Goal: Task Accomplishment & Management: Complete application form

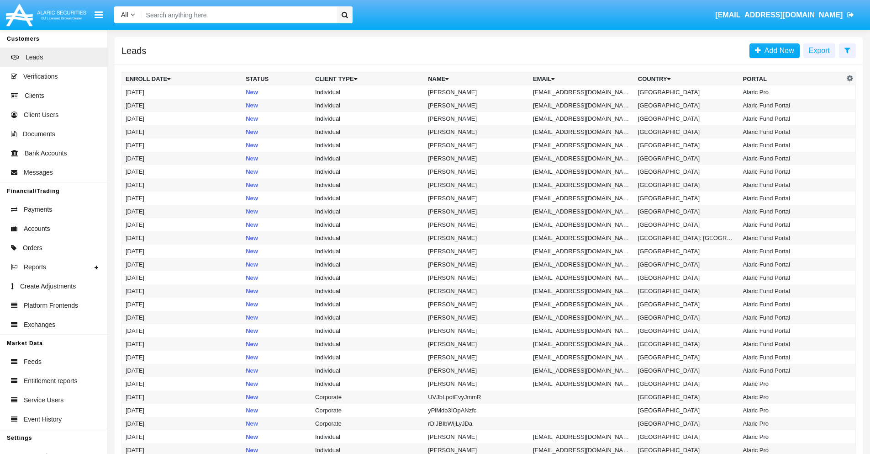
click at [847, 50] on icon at bounding box center [848, 50] width 6 height 7
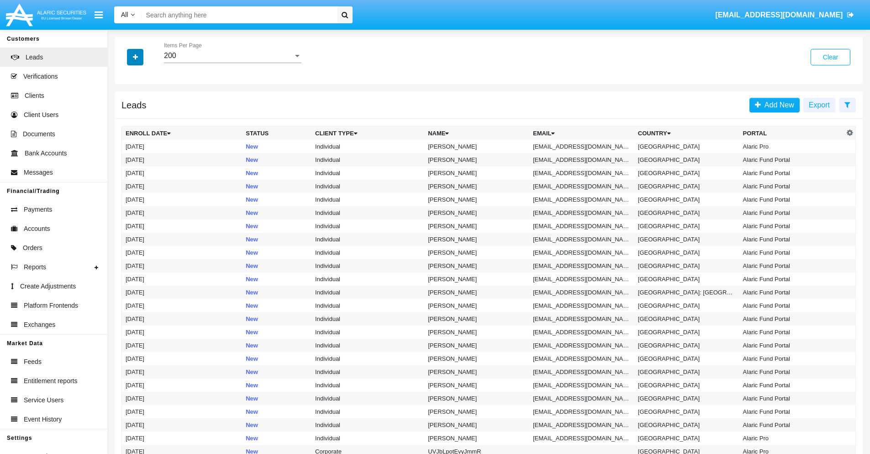
click at [135, 57] on icon "button" at bounding box center [135, 57] width 5 height 6
click at [142, 116] on span "Email" at bounding box center [142, 115] width 18 height 11
click at [126, 119] on input "Email" at bounding box center [125, 119] width 0 height 0
checkbox input "true"
click at [135, 57] on icon "button" at bounding box center [135, 57] width 5 height 6
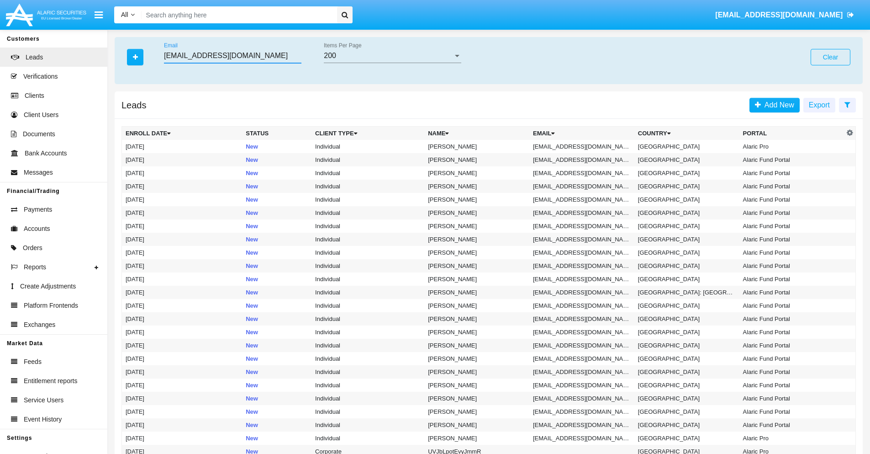
type input "[EMAIL_ADDRESS][DOMAIN_NAME]"
click at [585, 146] on td "[EMAIL_ADDRESS][DOMAIN_NAME]" at bounding box center [581, 146] width 105 height 13
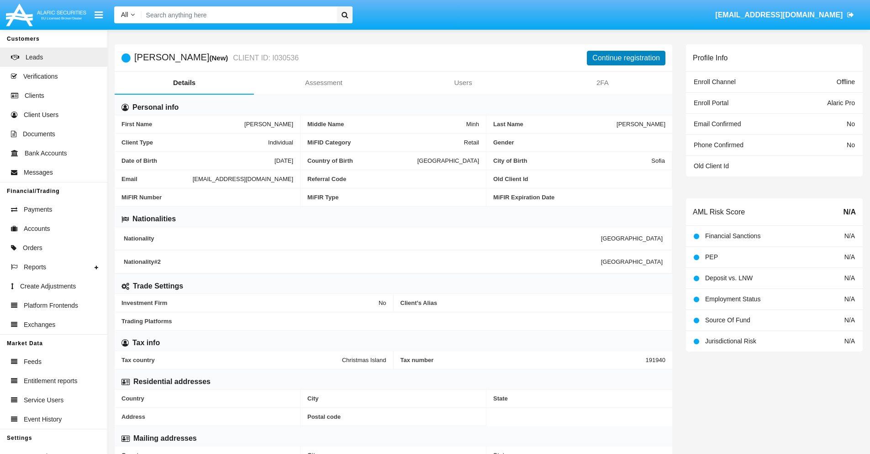
click at [626, 58] on button "Continue registration" at bounding box center [626, 58] width 79 height 15
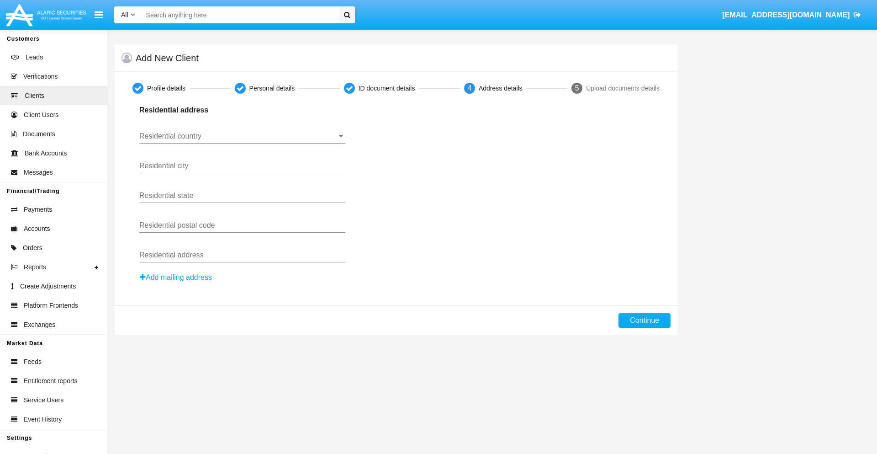
click at [242, 136] on input "Residential country" at bounding box center [242, 136] width 206 height 8
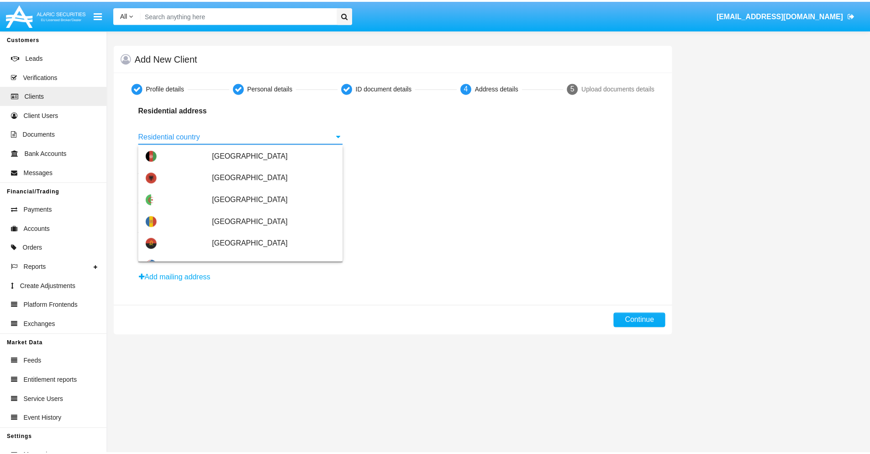
scroll to position [541, 0]
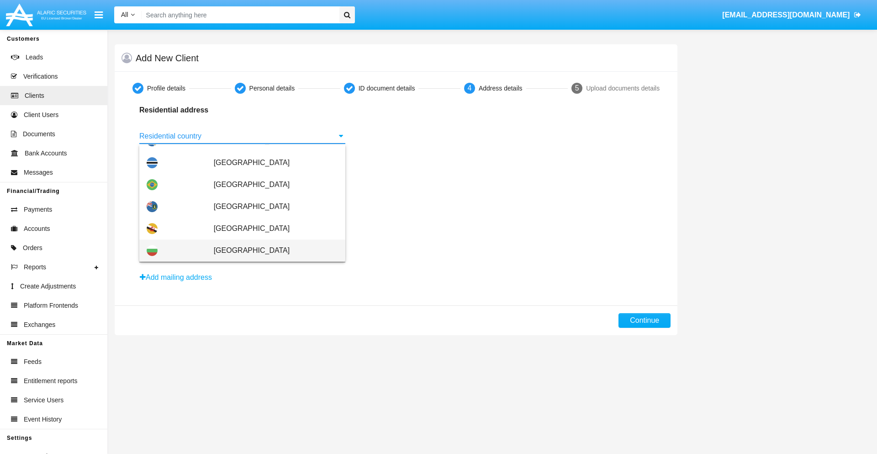
click at [271, 250] on span "[GEOGRAPHIC_DATA]" at bounding box center [276, 250] width 124 height 22
type input "[GEOGRAPHIC_DATA]"
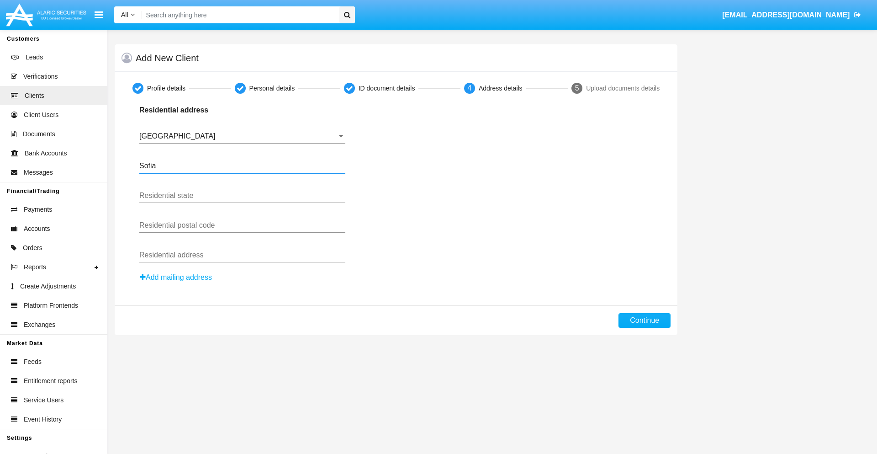
type input "Sofia"
type input "1000"
type input "[PERSON_NAME]"
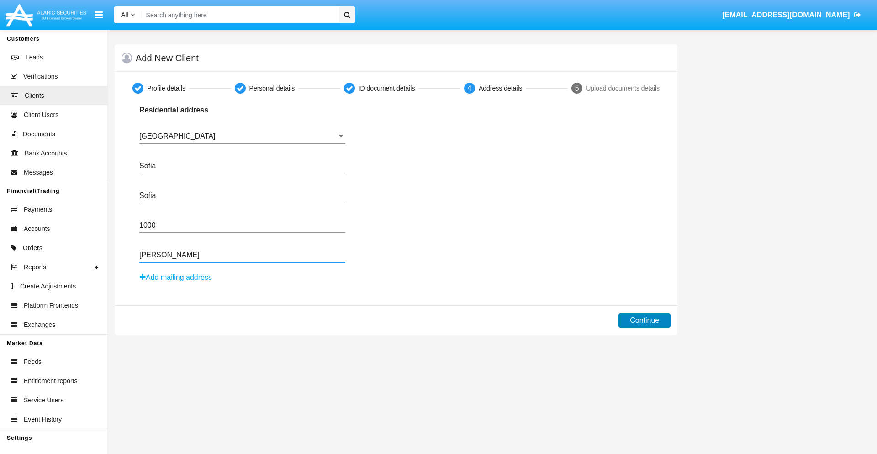
click at [645, 320] on button "Continue" at bounding box center [645, 320] width 52 height 15
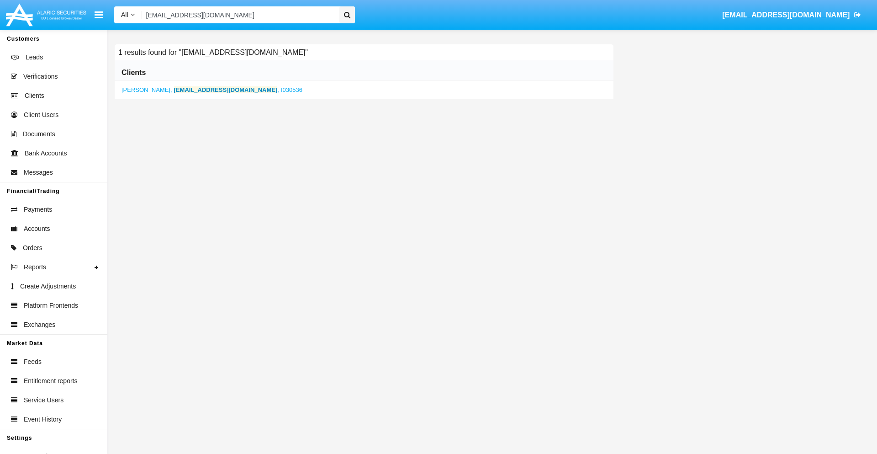
type input "bbh-8sd@1ie8528.tw"
click at [204, 90] on b "bbh-8sd@1ie8528.tw" at bounding box center [226, 89] width 104 height 7
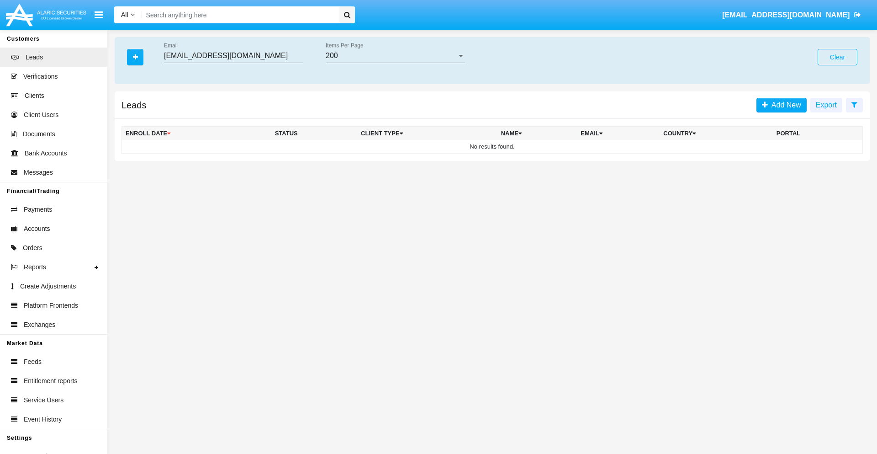
click at [837, 57] on button "Clear" at bounding box center [838, 57] width 40 height 16
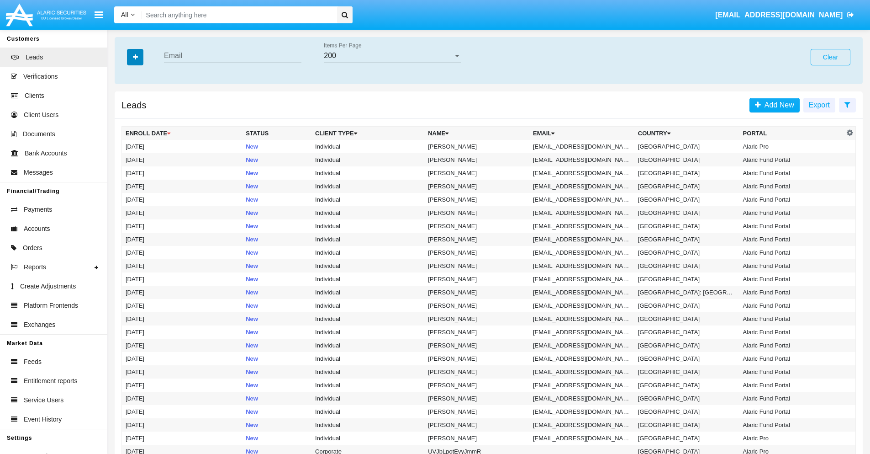
click at [135, 57] on icon "button" at bounding box center [135, 57] width 5 height 6
type input "[EMAIL_ADDRESS][DOMAIN_NAME]"
click at [585, 146] on td "[EMAIL_ADDRESS][DOMAIN_NAME]" at bounding box center [581, 146] width 105 height 13
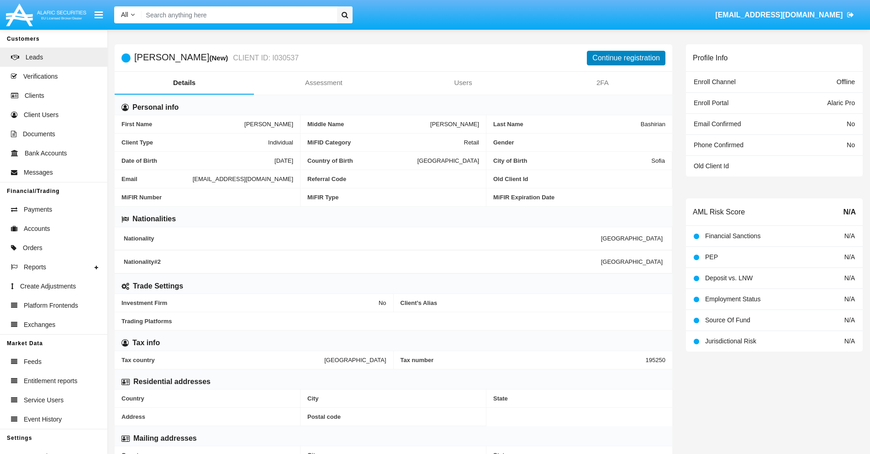
click at [626, 58] on button "Continue registration" at bounding box center [626, 58] width 79 height 15
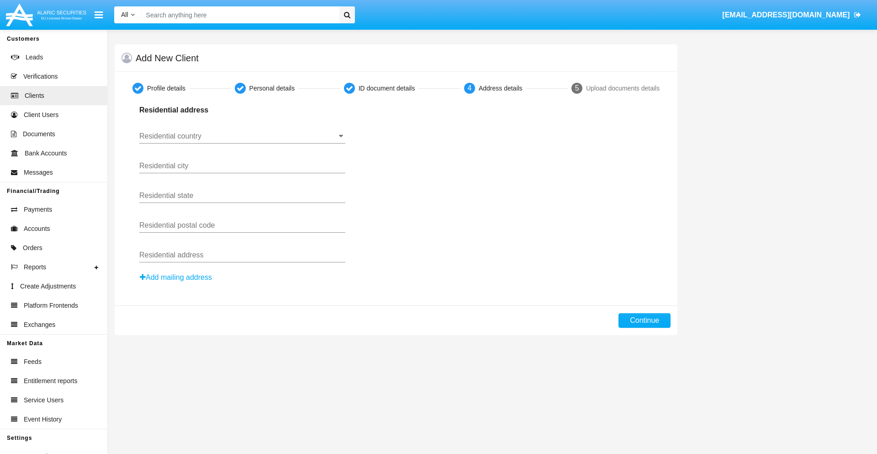
click at [176, 277] on button "Add mailing address" at bounding box center [175, 277] width 73 height 12
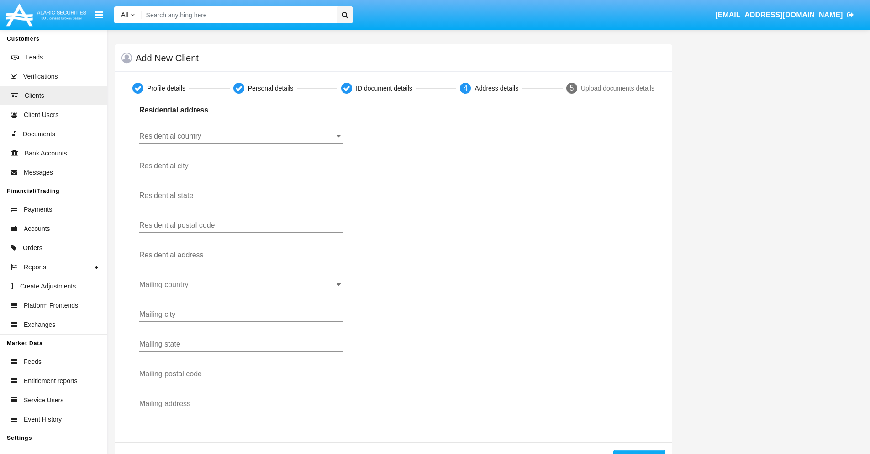
click at [241, 136] on input "Residential country" at bounding box center [241, 136] width 204 height 8
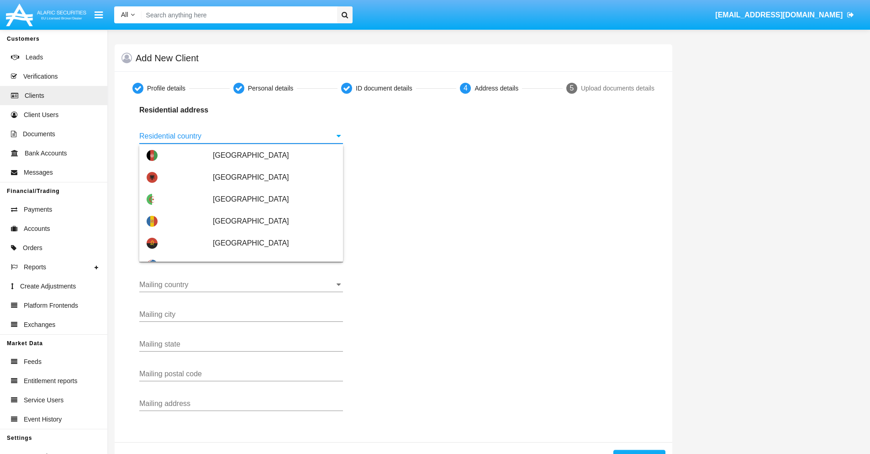
scroll to position [541, 0]
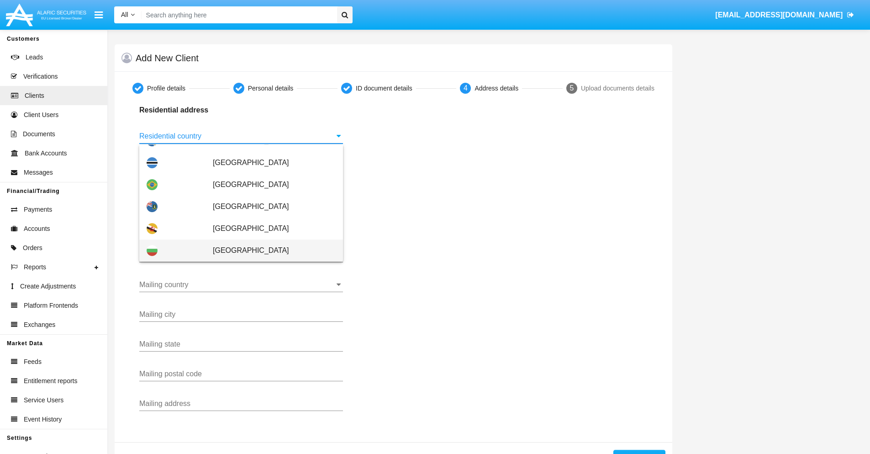
click at [270, 250] on span "[GEOGRAPHIC_DATA]" at bounding box center [274, 250] width 123 height 22
type input "[GEOGRAPHIC_DATA]"
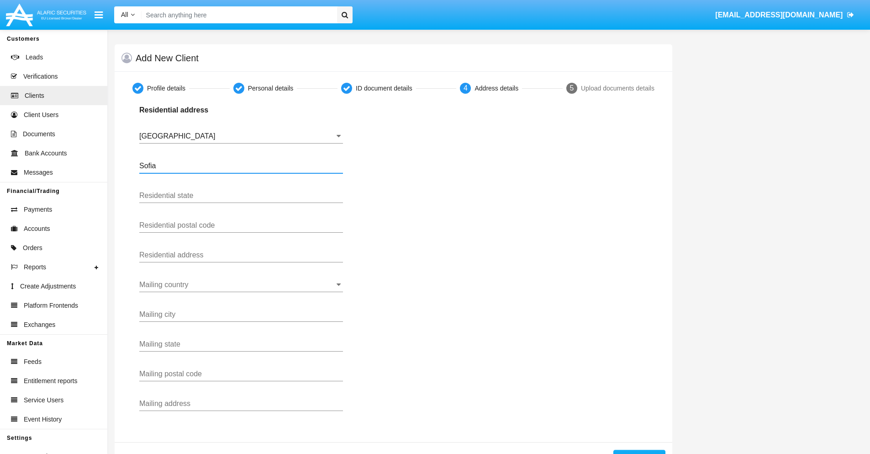
type input "Sofia"
type input "1000"
type input "[PERSON_NAME]"
click at [241, 285] on input "Mailing country" at bounding box center [241, 284] width 204 height 8
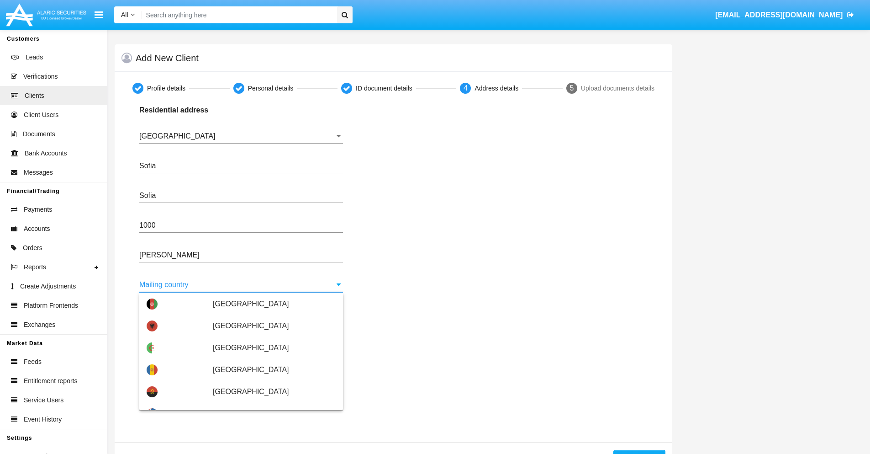
scroll to position [44, 0]
click at [270, 402] on span "[GEOGRAPHIC_DATA]" at bounding box center [274, 413] width 123 height 22
type input "[GEOGRAPHIC_DATA]"
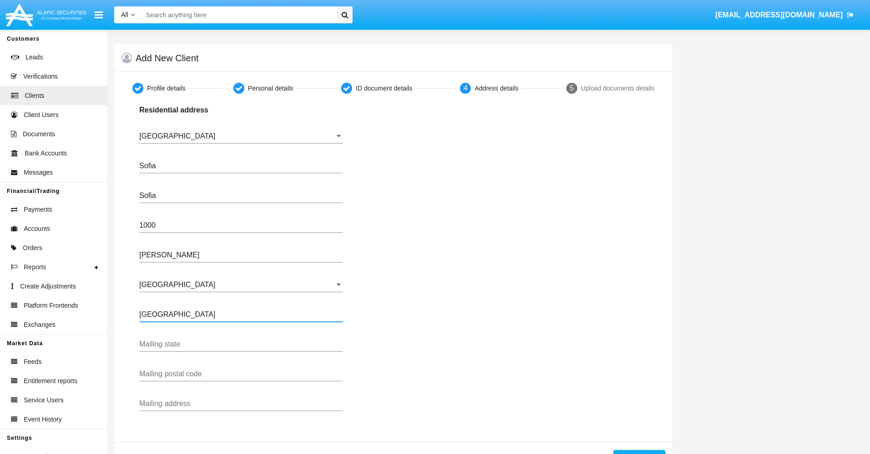
type input "Buenos Aires"
type input "7777"
type input "Test Mail Address"
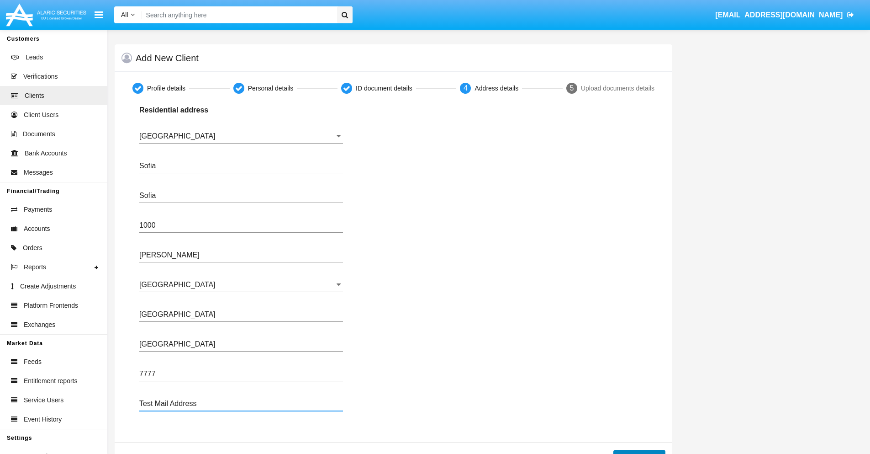
click at [639, 451] on button "Continue" at bounding box center [640, 457] width 52 height 15
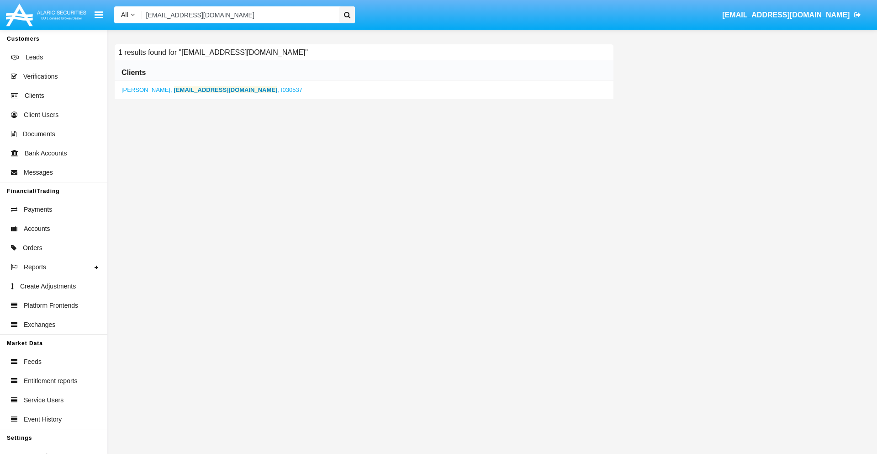
type input "usf-iisx@rx7n.7kf.sg"
click at [206, 90] on b "usf-iisx@rx7n.7kf.sg" at bounding box center [226, 89] width 104 height 7
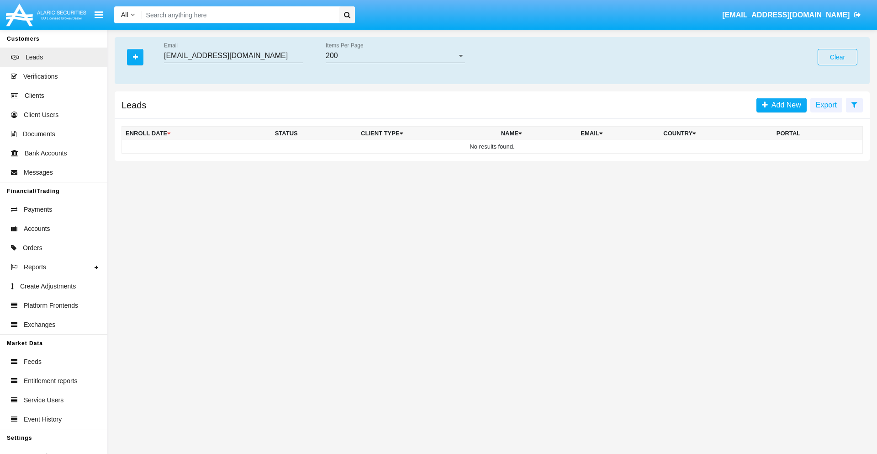
click at [837, 57] on button "Clear" at bounding box center [838, 57] width 40 height 16
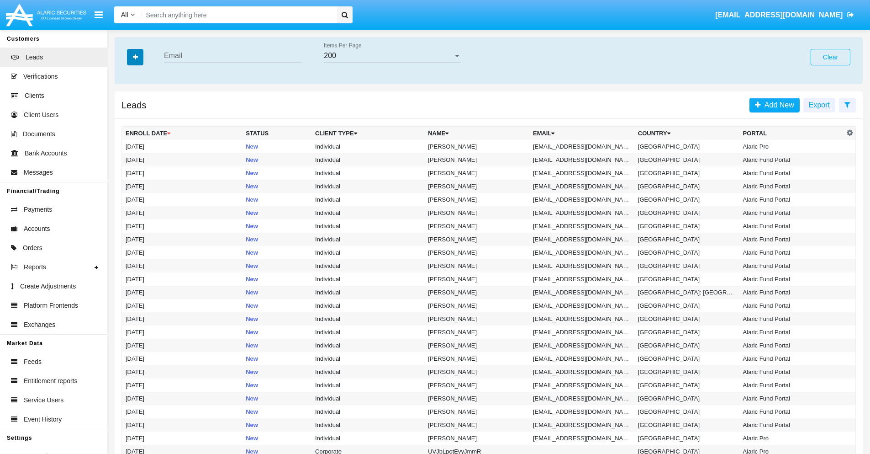
click at [135, 57] on icon "button" at bounding box center [135, 57] width 5 height 6
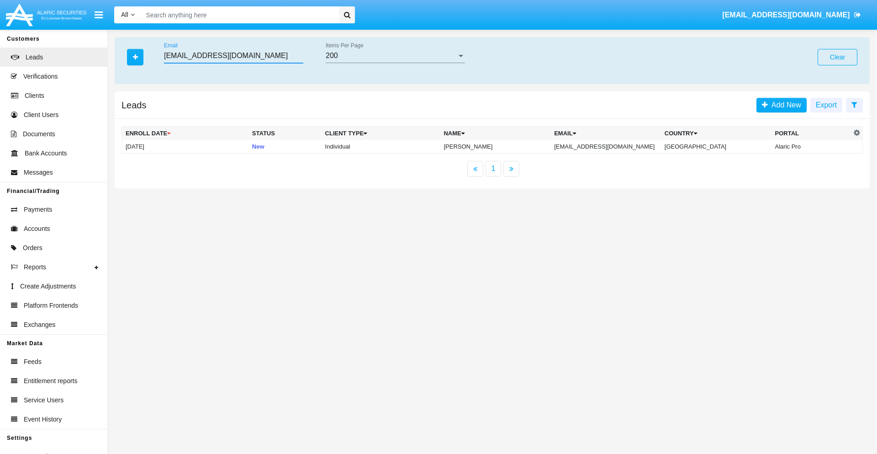
type input "onu-zwo@c2wjf01q.edu"
click at [615, 146] on td "onu-zwo@c2wjf01q.edu" at bounding box center [605, 147] width 111 height 14
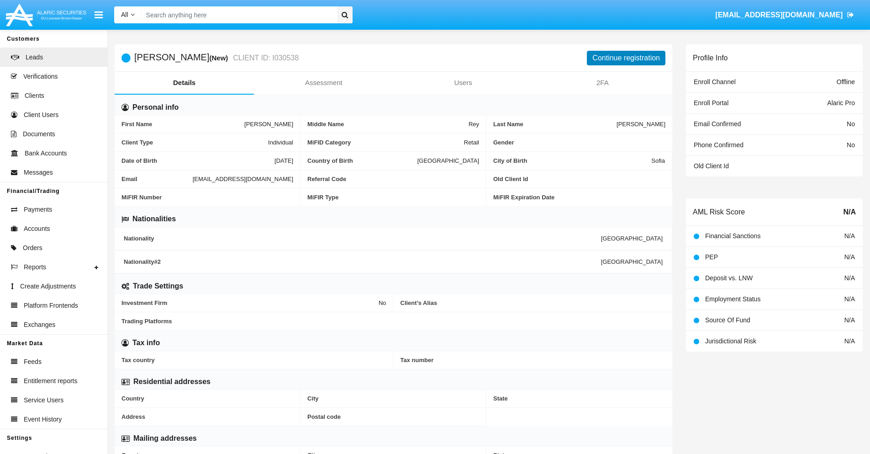
click at [626, 58] on button "Continue registration" at bounding box center [626, 58] width 79 height 15
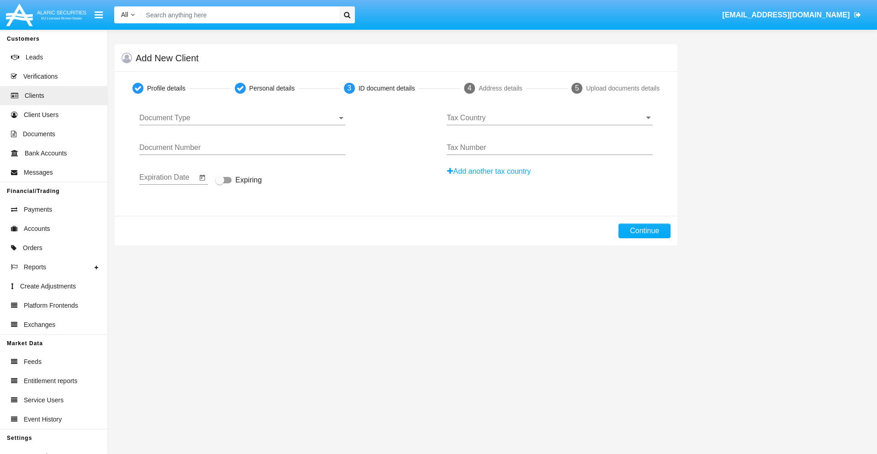
click at [242, 118] on span "Document Type" at bounding box center [238, 118] width 198 height 8
click at [242, 125] on span "Passport" at bounding box center [242, 125] width 206 height 22
type input "IkMrtHUqDDQTVRw"
click at [238, 180] on span "Expiring" at bounding box center [248, 180] width 26 height 11
click at [220, 183] on input "Expiring" at bounding box center [219, 183] width 0 height 0
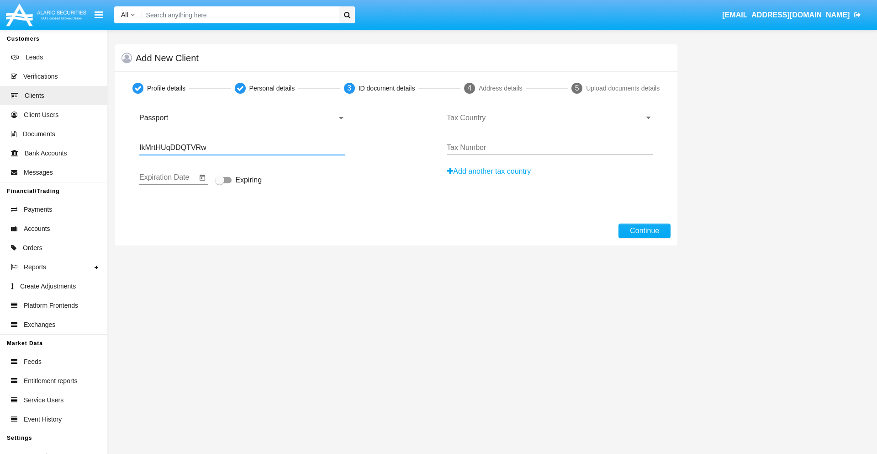
checkbox input "true"
click at [550, 118] on input "Tax Country" at bounding box center [550, 118] width 206 height 8
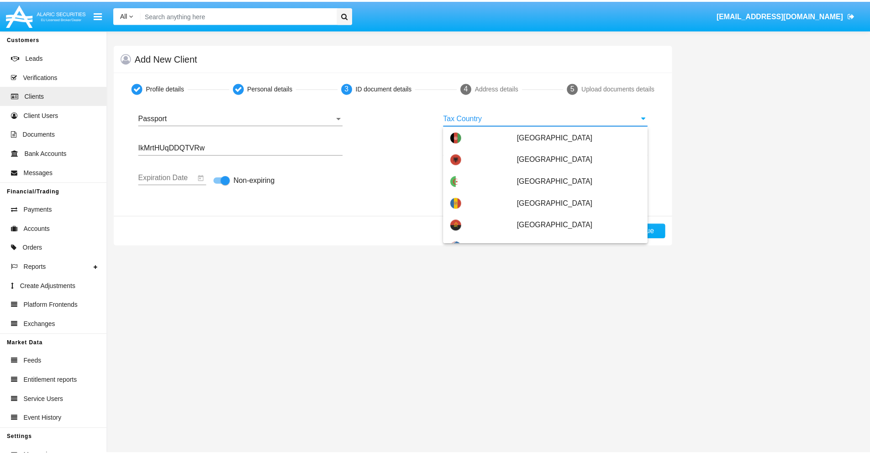
scroll to position [124, 0]
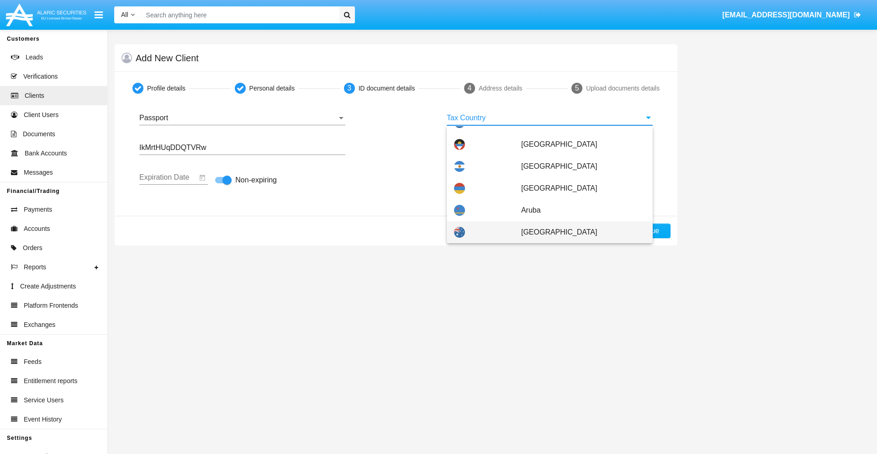
click at [578, 232] on span "Australia" at bounding box center [583, 232] width 124 height 22
type input "Australia"
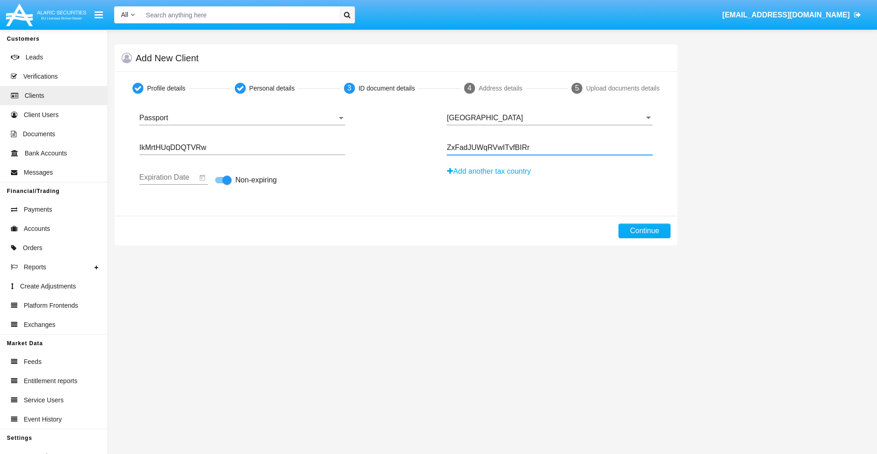
type input "ZxFadJUWqRVwITvfBIRr"
click at [645, 231] on button "Continue" at bounding box center [645, 230] width 52 height 15
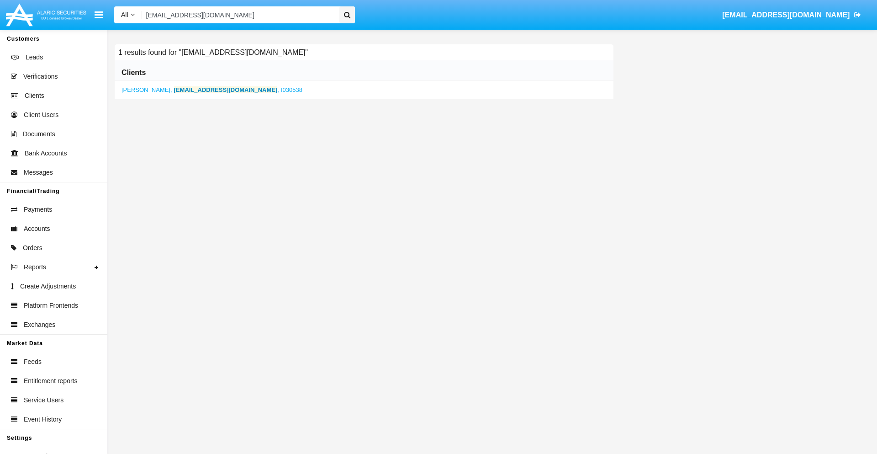
type input "onu-zwo@c2wjf01q.edu"
click at [200, 90] on b "onu-zwo@c2wjf01q.edu" at bounding box center [226, 89] width 104 height 7
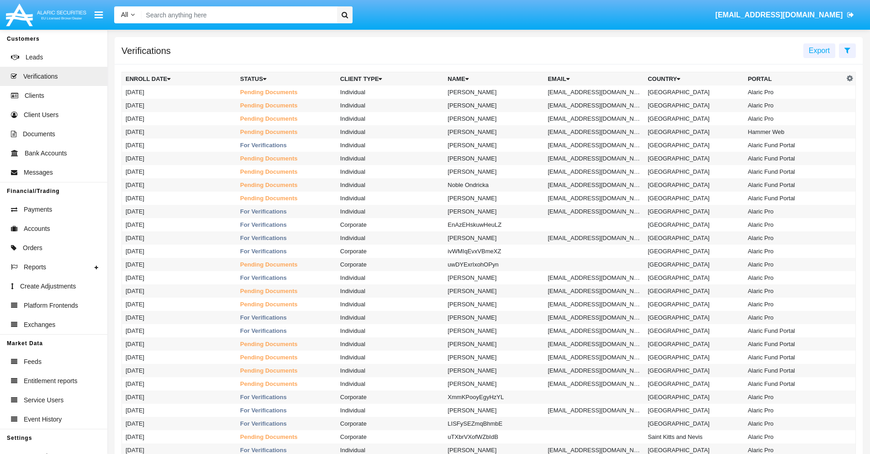
click at [847, 50] on icon at bounding box center [848, 50] width 6 height 7
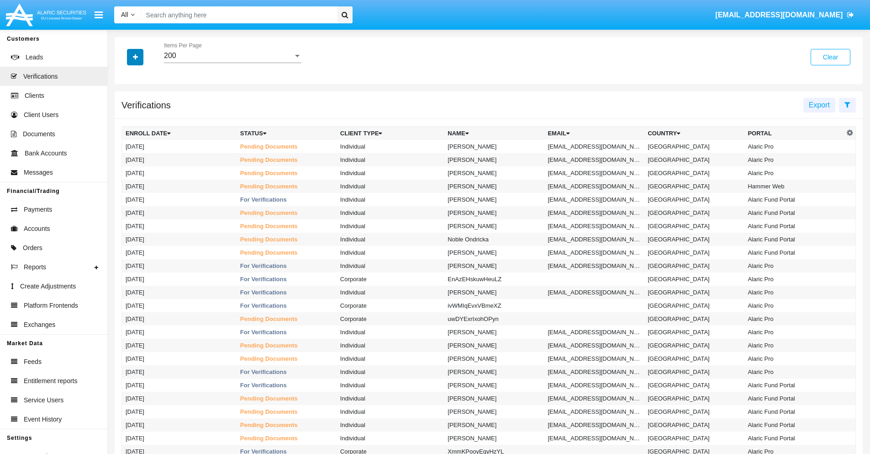
click at [135, 57] on icon "button" at bounding box center [135, 57] width 5 height 6
click at [142, 129] on span "Email" at bounding box center [142, 128] width 18 height 11
click at [126, 132] on input "Email" at bounding box center [125, 132] width 0 height 0
checkbox input "true"
click at [135, 57] on icon "button" at bounding box center [135, 57] width 5 height 6
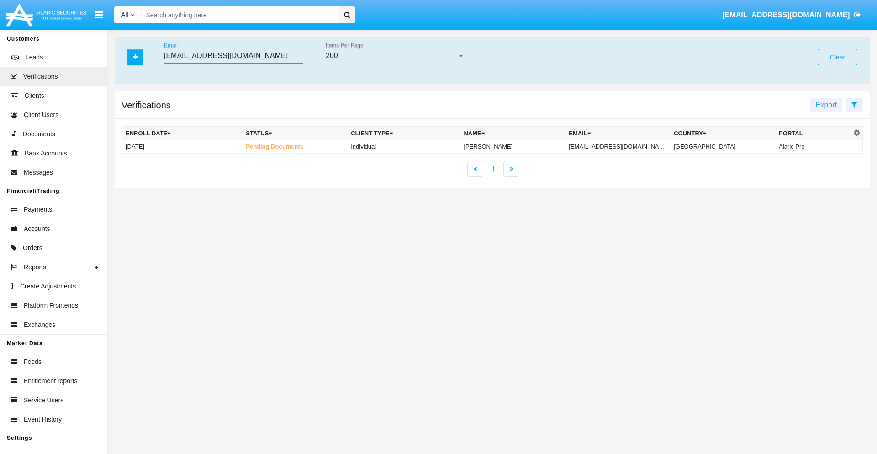
type input "[EMAIL_ADDRESS][DOMAIN_NAME]"
click at [626, 146] on td "[EMAIL_ADDRESS][DOMAIN_NAME]" at bounding box center [617, 147] width 105 height 14
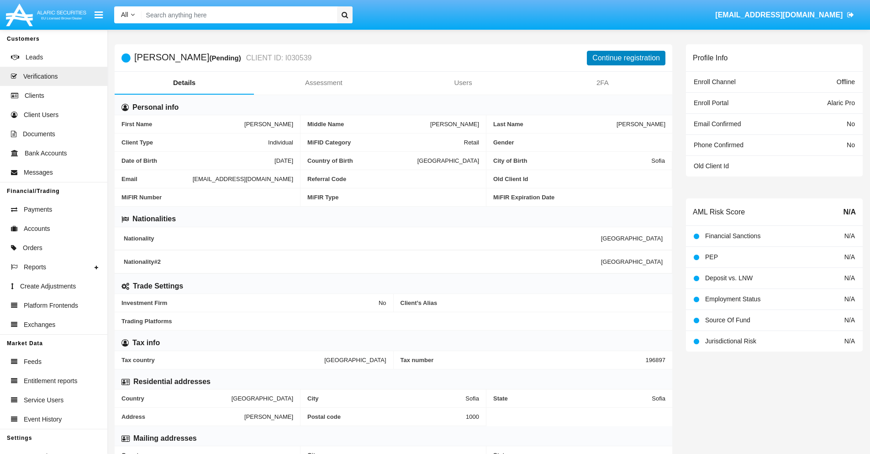
click at [626, 58] on button "Continue registration" at bounding box center [626, 58] width 79 height 15
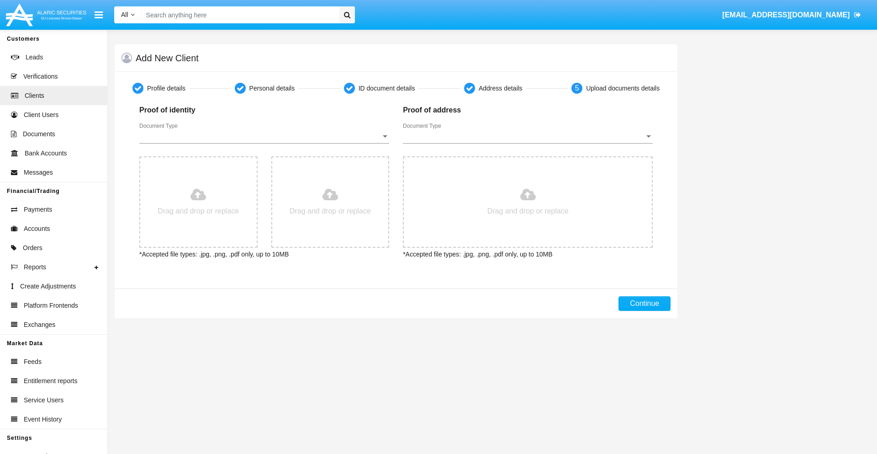
click at [264, 136] on span "Document Type" at bounding box center [260, 136] width 242 height 8
click at [264, 143] on span "Passport" at bounding box center [264, 143] width 250 height 22
type input "C:\fakepath\passport.png"
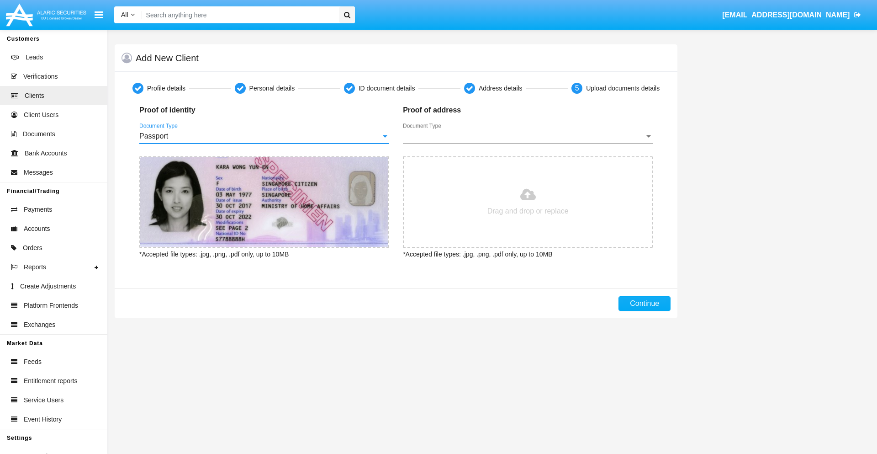
click at [528, 136] on span "Document Type" at bounding box center [524, 136] width 242 height 8
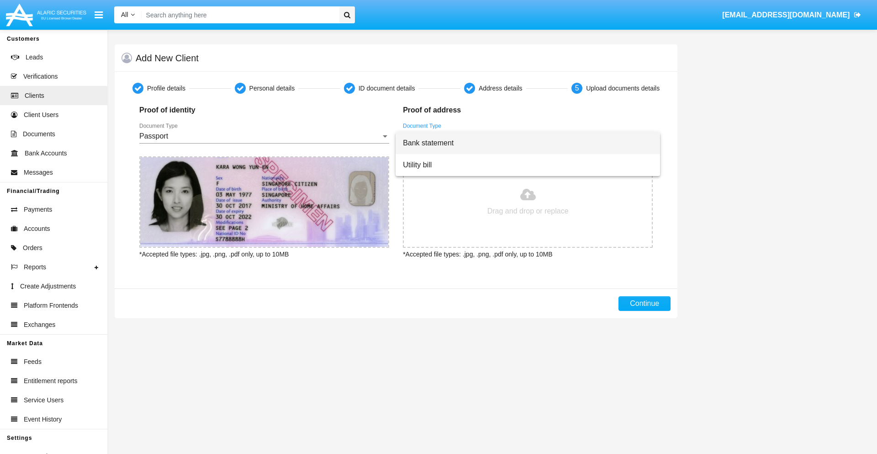
click at [528, 143] on span "Bank statement" at bounding box center [528, 143] width 250 height 22
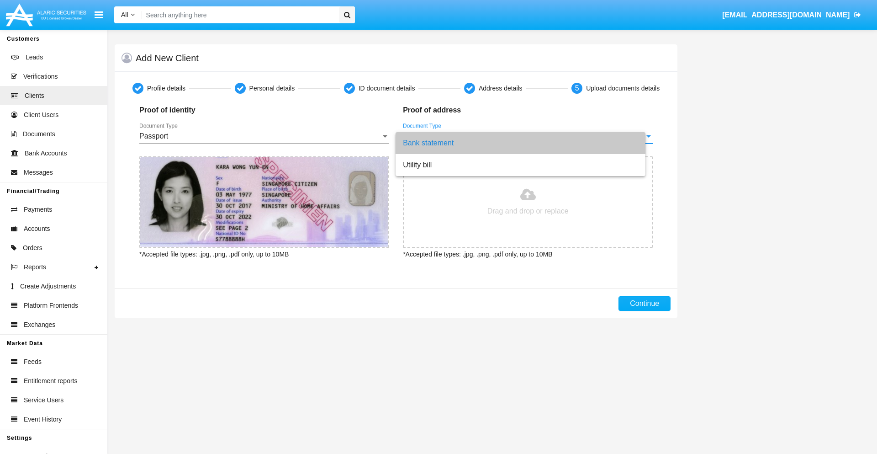
type input "C:\fakepath\bank-statement.png"
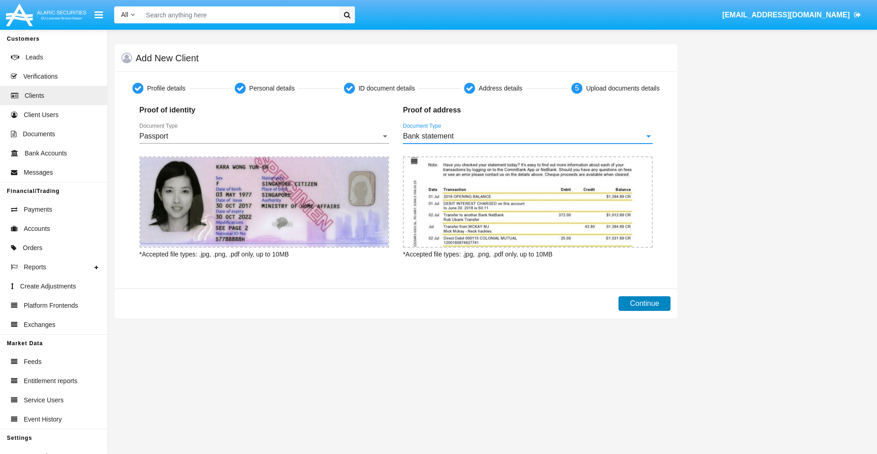
click at [645, 303] on button "Continue" at bounding box center [645, 303] width 52 height 15
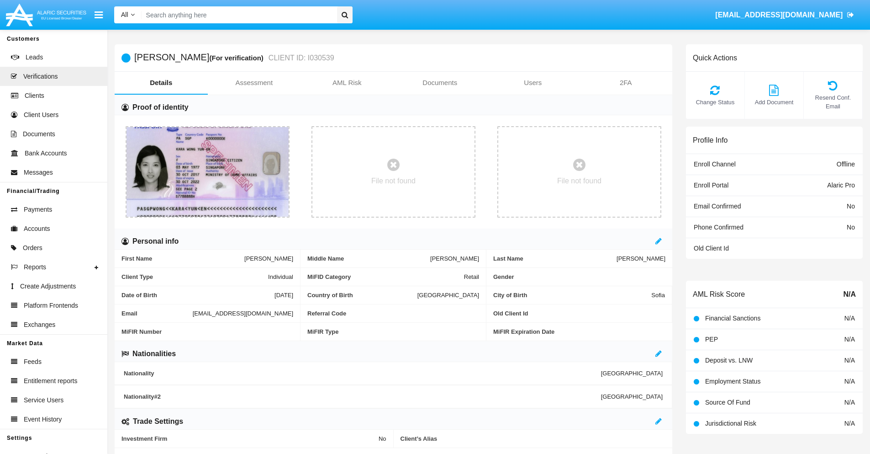
click at [440, 83] on link "Documents" at bounding box center [440, 83] width 93 height 22
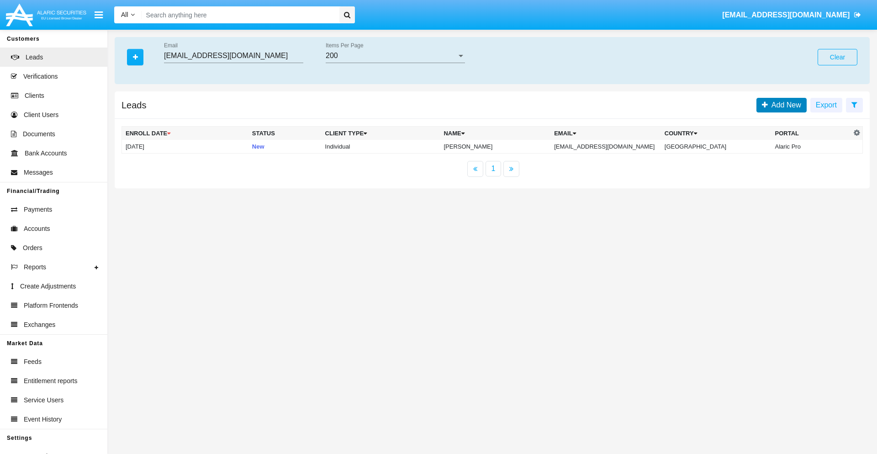
click at [784, 105] on span "Add New" at bounding box center [784, 105] width 33 height 8
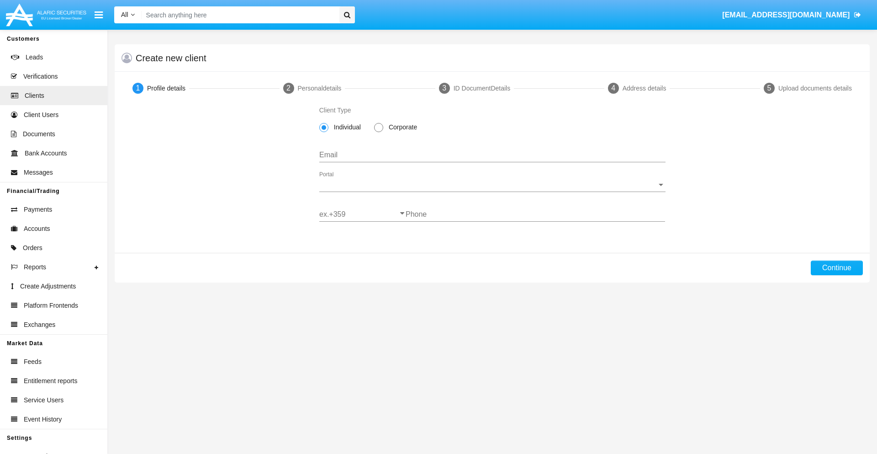
click at [345, 127] on span "Individual" at bounding box center [345, 127] width 35 height 10
click at [324, 132] on input "Individual" at bounding box center [323, 132] width 0 height 0
type input "[EMAIL_ADDRESS][DOMAIN_NAME]"
click at [492, 185] on span "Portal" at bounding box center [488, 184] width 338 height 8
click at [489, 191] on span "Alaric Pro" at bounding box center [492, 191] width 346 height 22
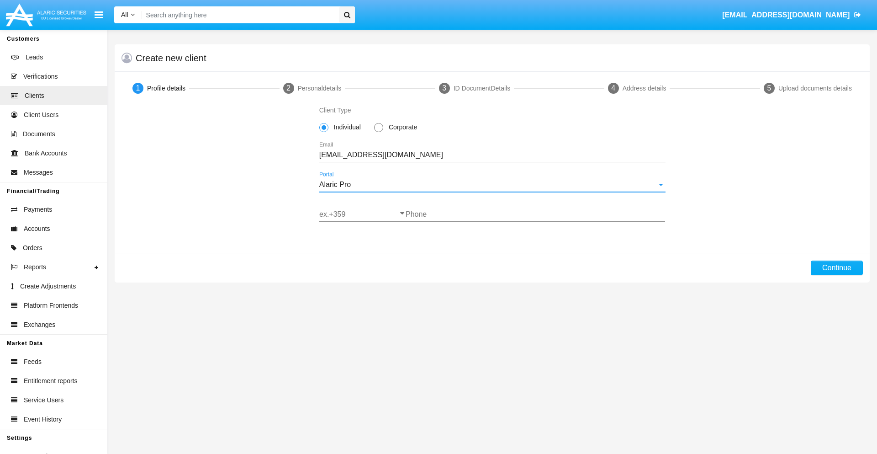
click at [362, 214] on input "ex.+359" at bounding box center [362, 214] width 86 height 8
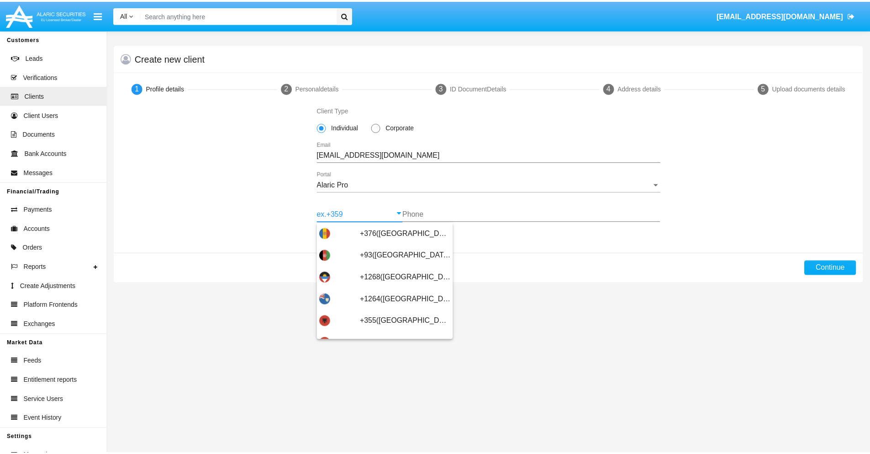
scroll to position [300, 0]
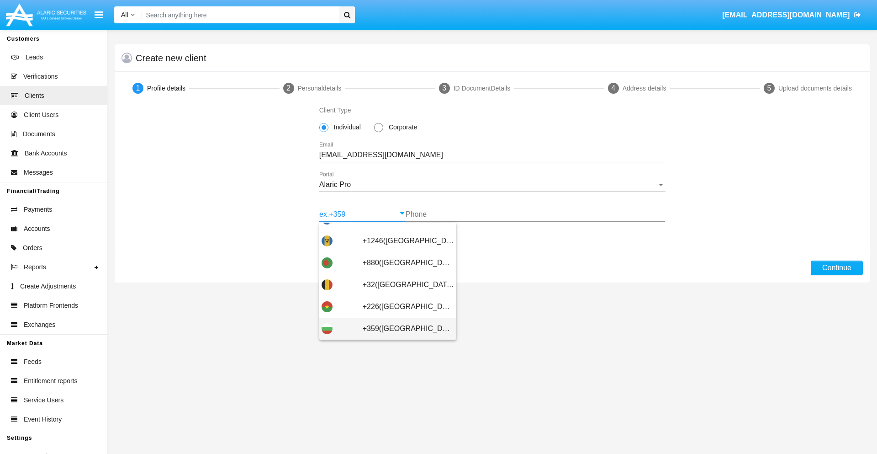
click at [401, 328] on span "+359([GEOGRAPHIC_DATA])" at bounding box center [408, 328] width 91 height 22
type input "+359([GEOGRAPHIC_DATA])"
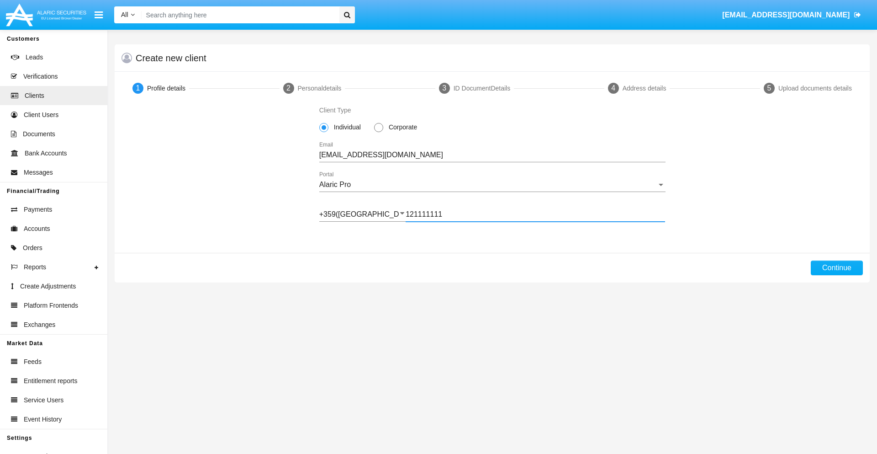
type input "121111111"
click at [836, 268] on button "Continue" at bounding box center [837, 267] width 52 height 15
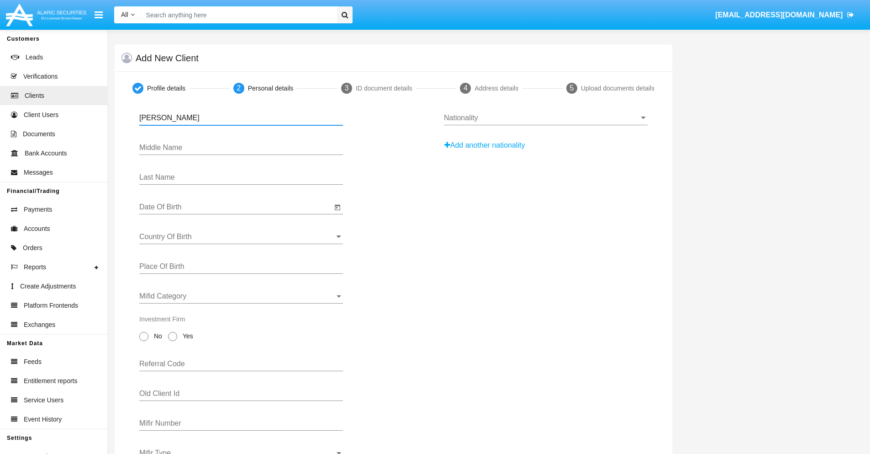
type input "[PERSON_NAME]"
click at [236, 207] on input "Date Of Birth" at bounding box center [235, 207] width 193 height 8
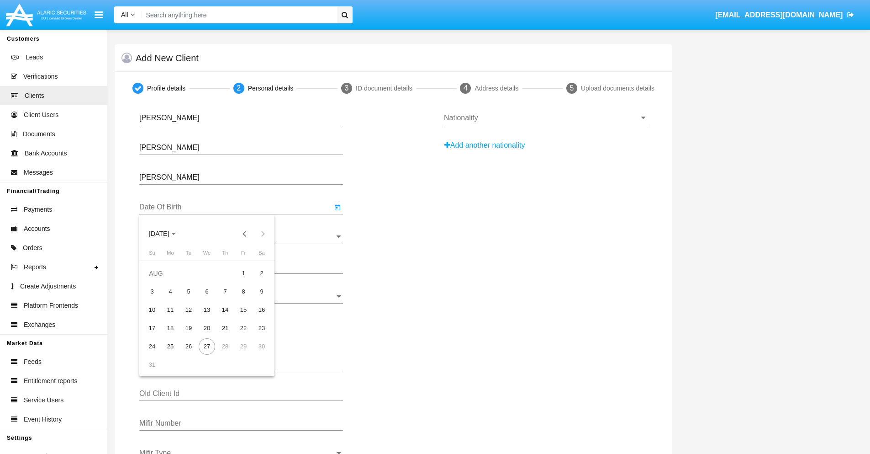
click at [167, 233] on span "[DATE]" at bounding box center [159, 233] width 20 height 7
click at [244, 233] on button "Previous 20 years" at bounding box center [245, 233] width 18 height 18
click at [223, 353] on div "2000" at bounding box center [223, 353] width 29 height 16
click at [159, 280] on div "JAN" at bounding box center [159, 280] width 29 height 16
click at [262, 273] on div "1" at bounding box center [262, 273] width 16 height 16
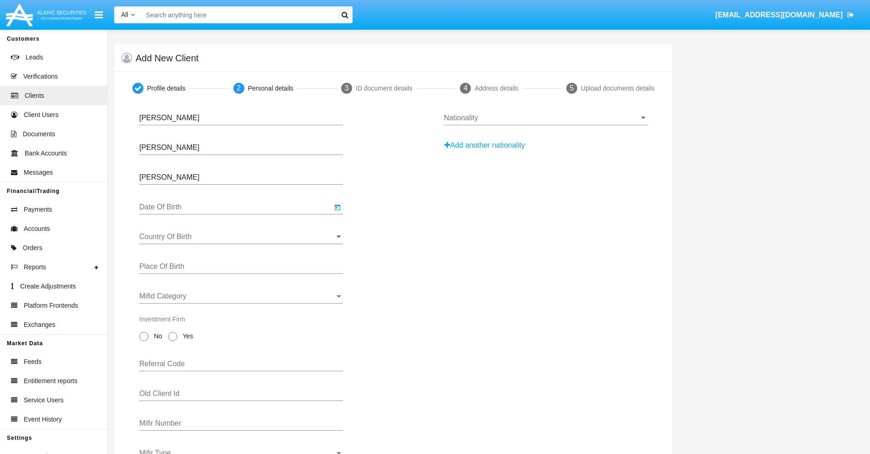
type input "[DATE]"
click at [241, 237] on input "Country Of Birth" at bounding box center [241, 237] width 204 height 8
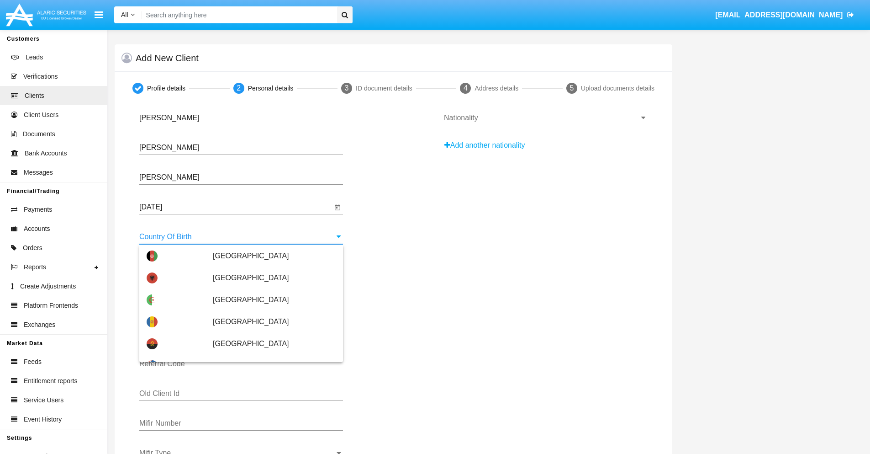
scroll to position [4115, 0]
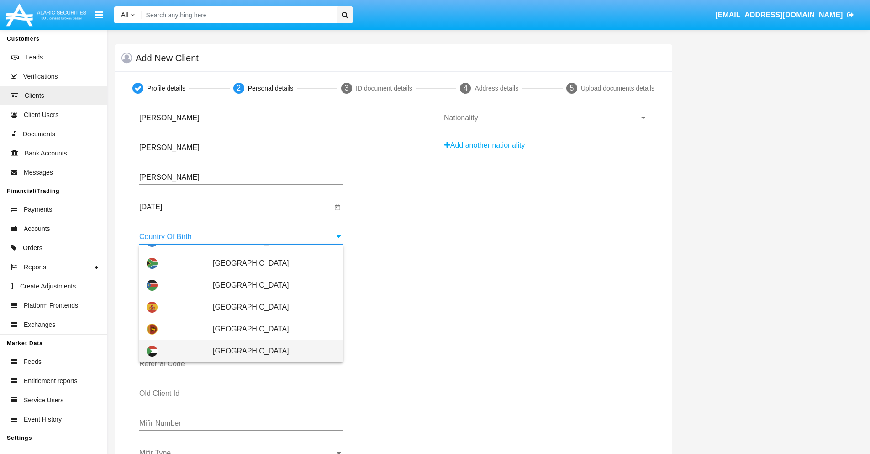
click at [270, 351] on span "[GEOGRAPHIC_DATA]" at bounding box center [274, 351] width 123 height 22
type input "[GEOGRAPHIC_DATA]"
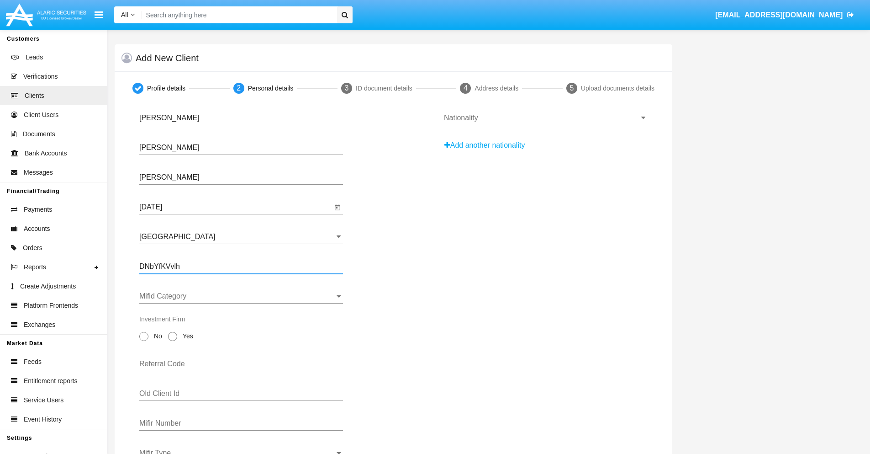
type input "DNbYfKVvlh"
click at [241, 296] on span "Mifid Category" at bounding box center [237, 296] width 196 height 8
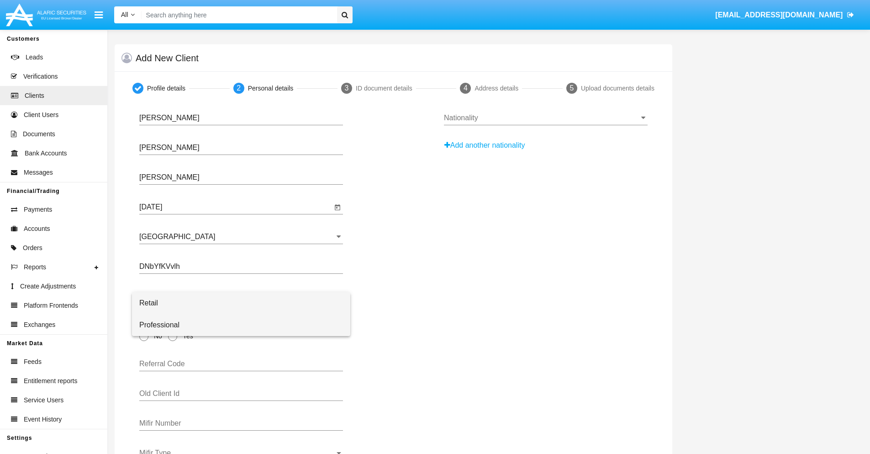
click at [241, 325] on span "Professional" at bounding box center [241, 325] width 204 height 22
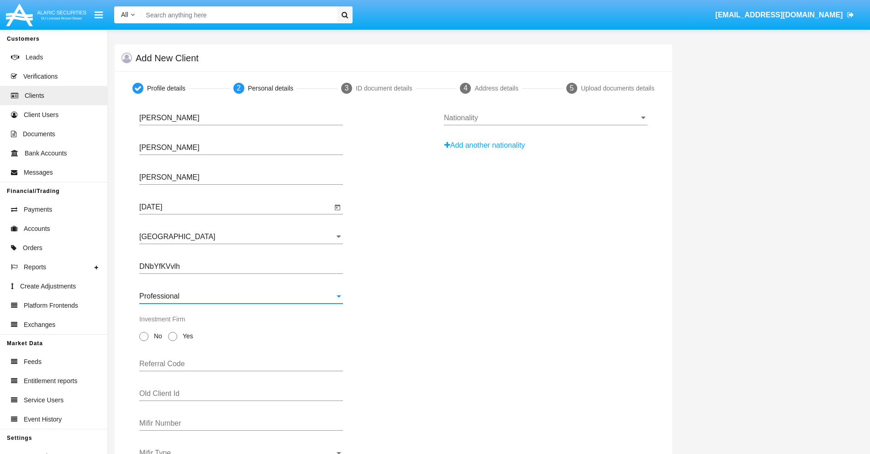
click at [156, 336] on span "No" at bounding box center [156, 336] width 16 height 10
click at [144, 341] on input "No" at bounding box center [143, 341] width 0 height 0
radio input "true"
type input "LPSnrKmOqJ"
type input "PBcjKLEIeM"
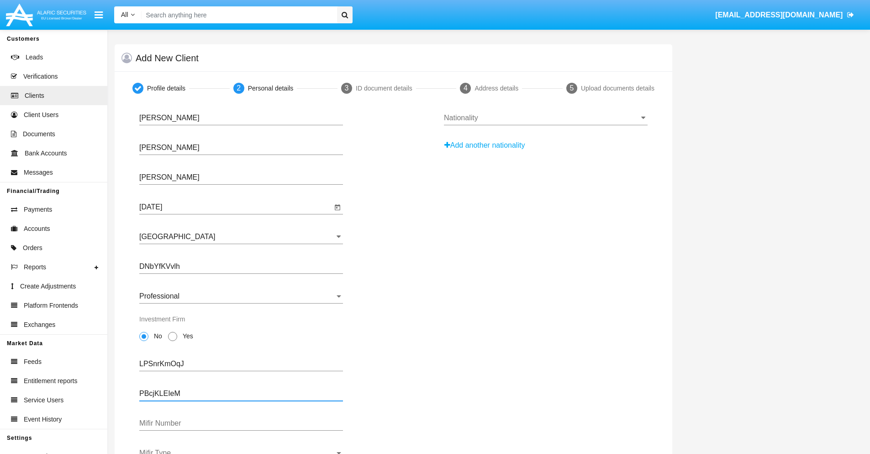
click at [241, 451] on span "Mifir Type" at bounding box center [237, 453] width 196 height 8
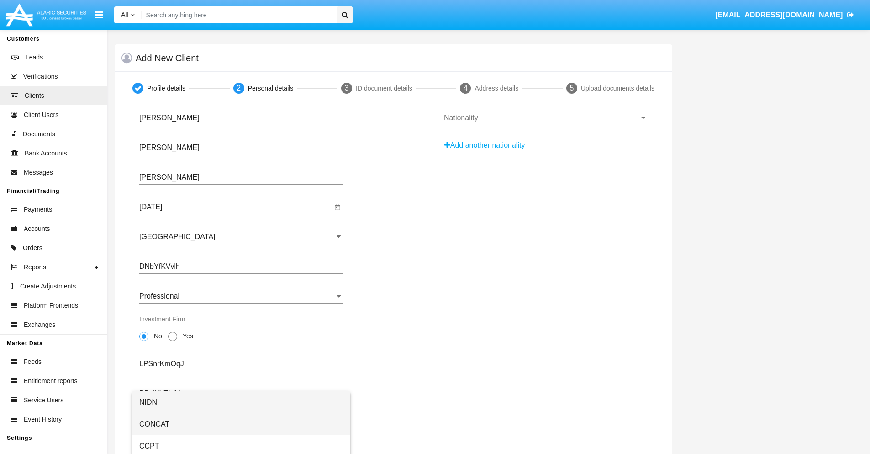
click at [241, 424] on span "CONCAT" at bounding box center [241, 424] width 204 height 22
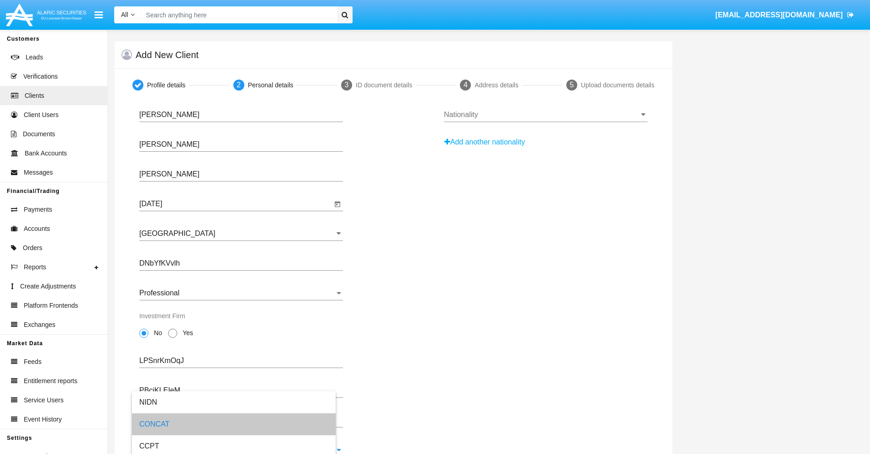
scroll to position [33, 0]
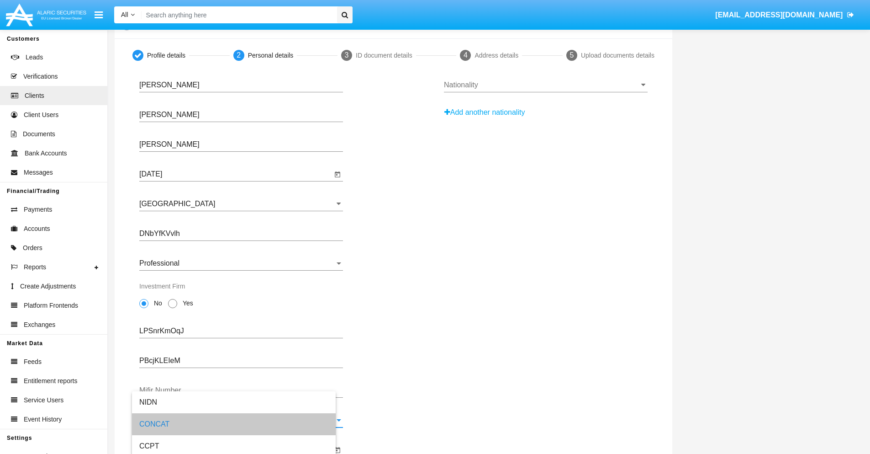
click at [236, 450] on input "Mifir Expiration Date" at bounding box center [235, 449] width 193 height 8
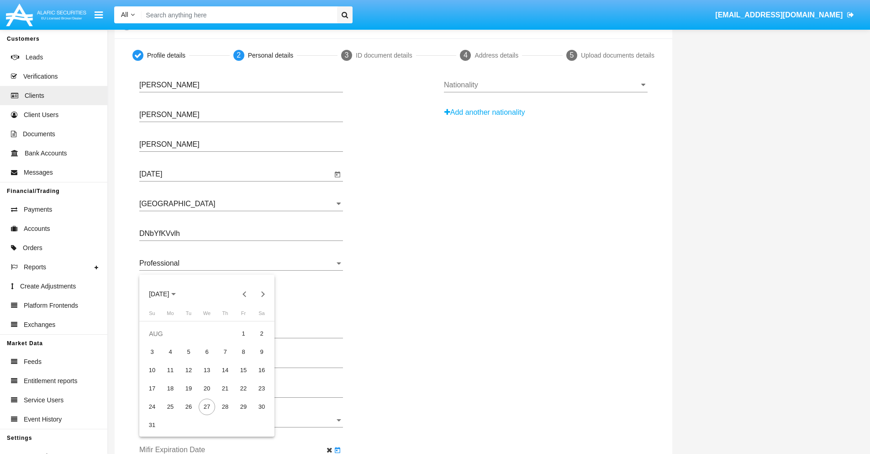
click at [167, 294] on span "[DATE]" at bounding box center [159, 294] width 20 height 7
click at [223, 377] on div "2030" at bounding box center [223, 377] width 29 height 16
click at [159, 340] on div "JAN" at bounding box center [159, 340] width 29 height 16
click at [189, 351] on div "1" at bounding box center [188, 352] width 16 height 16
type input "[DATE]"
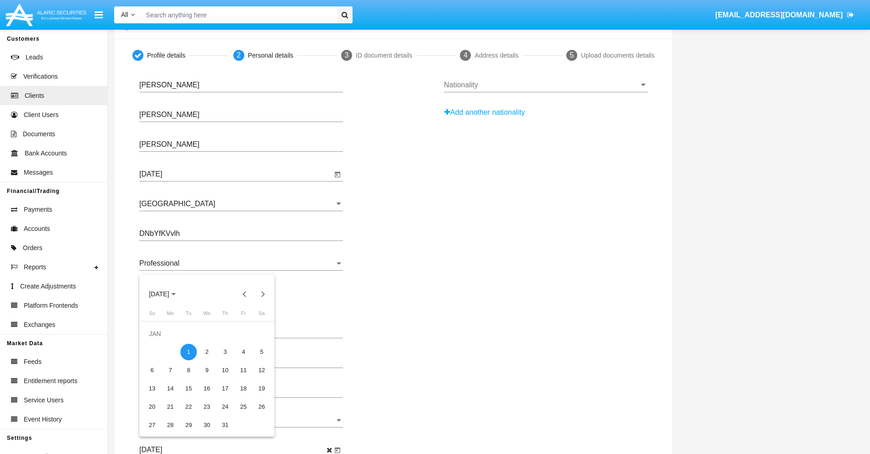
scroll to position [0, 0]
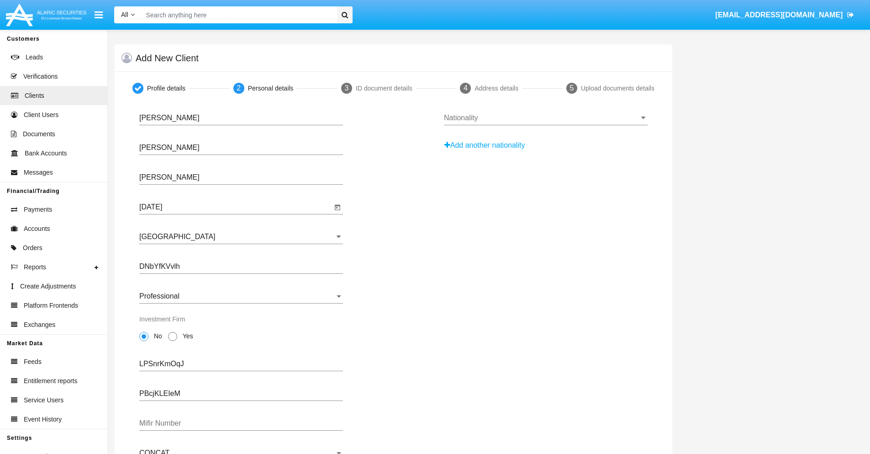
click at [545, 118] on input "Nationality" at bounding box center [546, 118] width 204 height 8
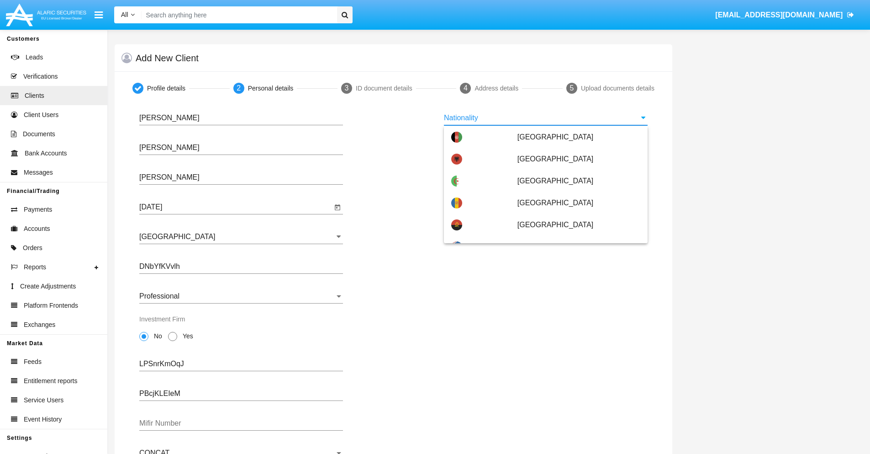
scroll to position [541, 0]
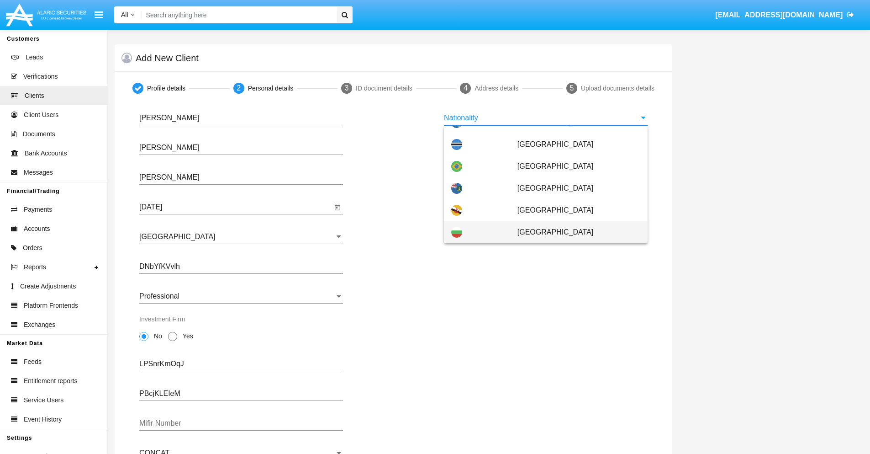
click at [574, 232] on span "[GEOGRAPHIC_DATA]" at bounding box center [579, 232] width 123 height 22
type input "[GEOGRAPHIC_DATA]"
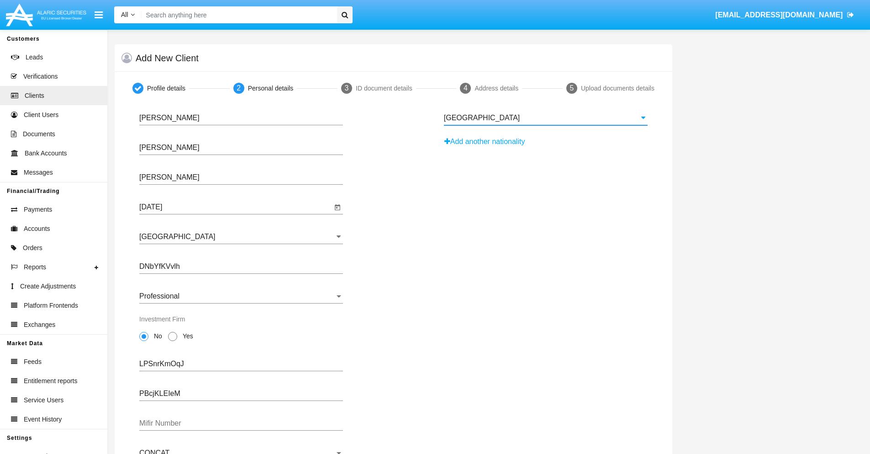
click at [488, 142] on button "Add another nationality" at bounding box center [487, 141] width 87 height 15
click at [545, 148] on input "Nationality #1" at bounding box center [546, 147] width 204 height 8
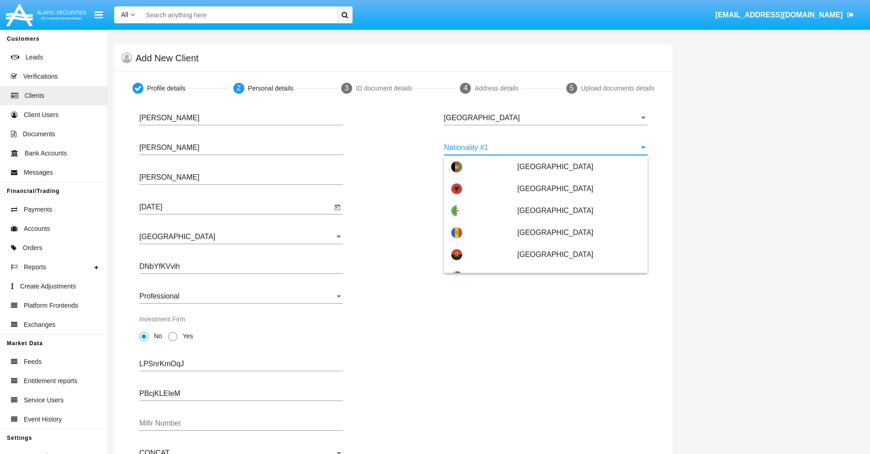
scroll to position [4071, 0]
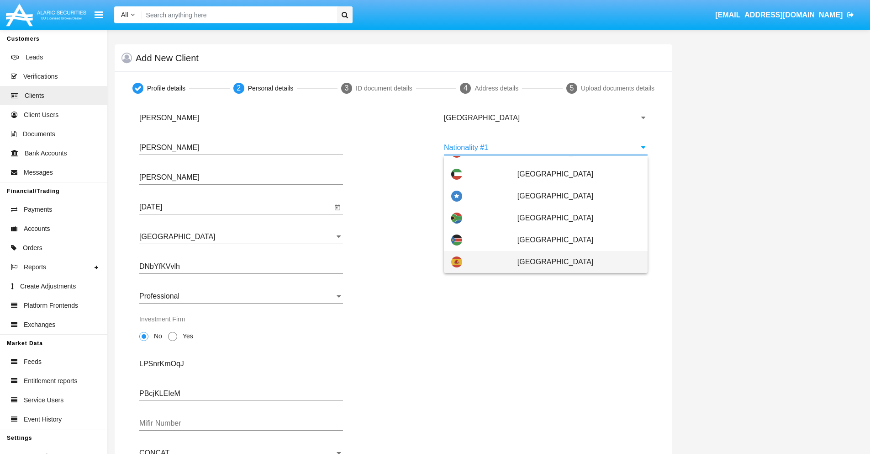
click at [574, 262] on span "[GEOGRAPHIC_DATA]" at bounding box center [579, 262] width 123 height 22
type input "[GEOGRAPHIC_DATA]"
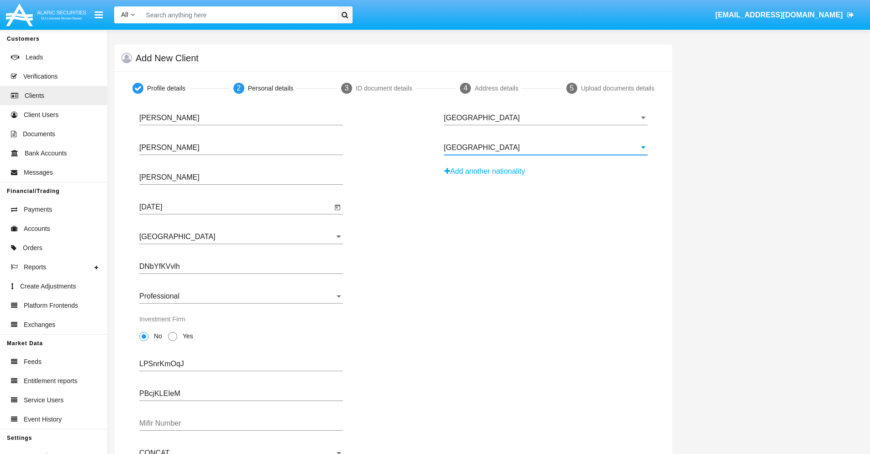
scroll to position [90, 0]
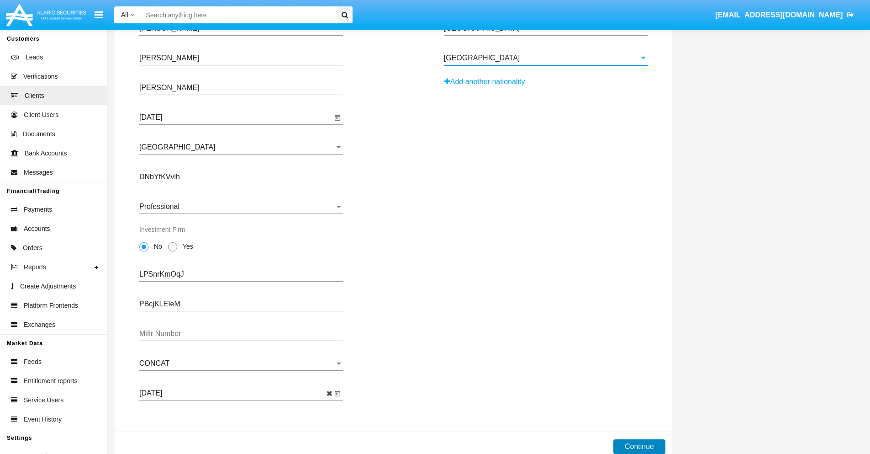
click at [639, 446] on button "Continue" at bounding box center [640, 446] width 52 height 15
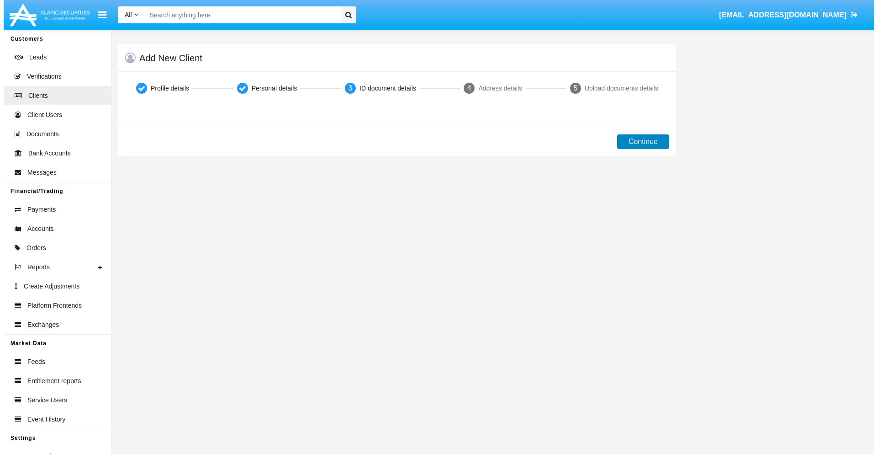
scroll to position [0, 0]
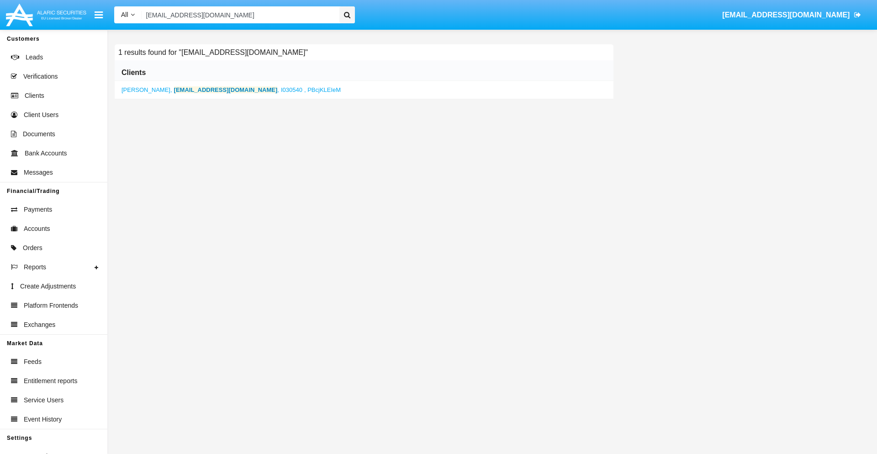
type input "[EMAIL_ADDRESS][DOMAIN_NAME]"
click at [190, 90] on b "[EMAIL_ADDRESS][DOMAIN_NAME]" at bounding box center [226, 89] width 104 height 7
